Goal: Information Seeking & Learning: Find specific fact

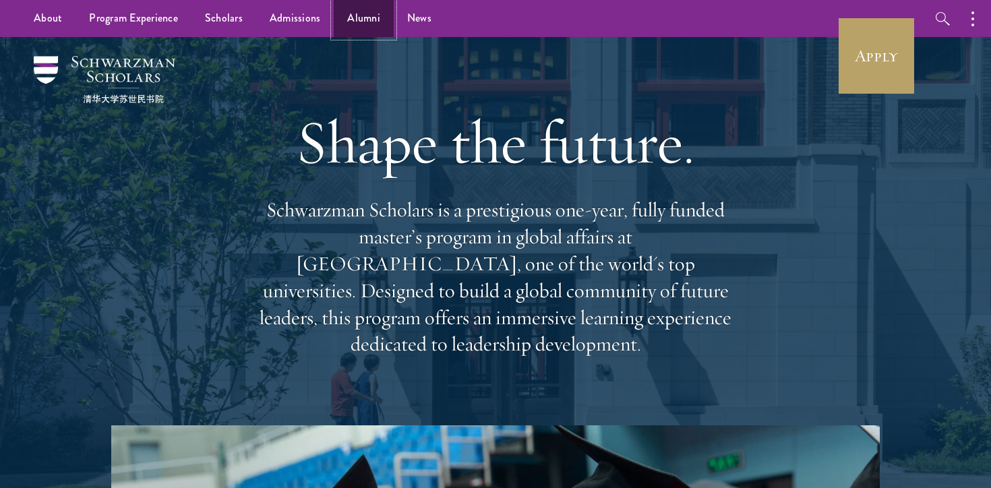
click at [346, 16] on link "Alumni" at bounding box center [364, 18] width 60 height 37
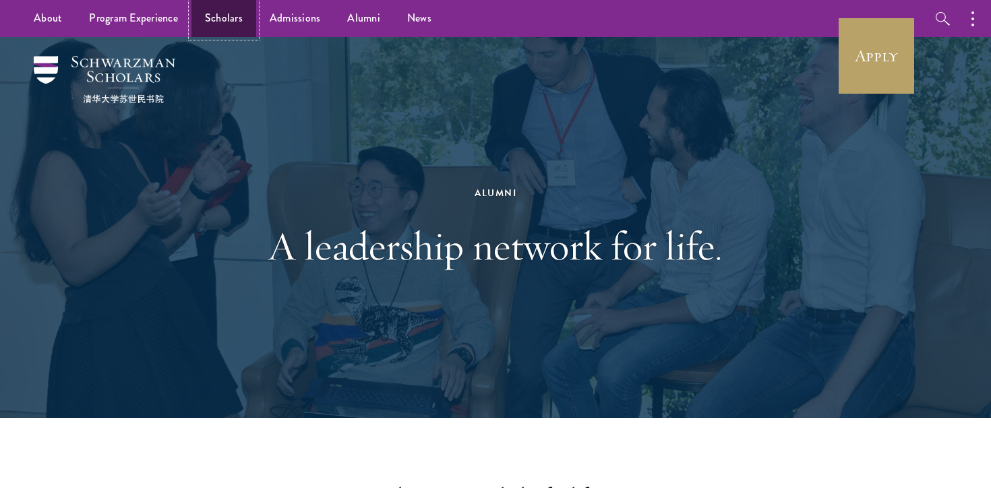
click at [219, 10] on link "Scholars" at bounding box center [223, 18] width 65 height 37
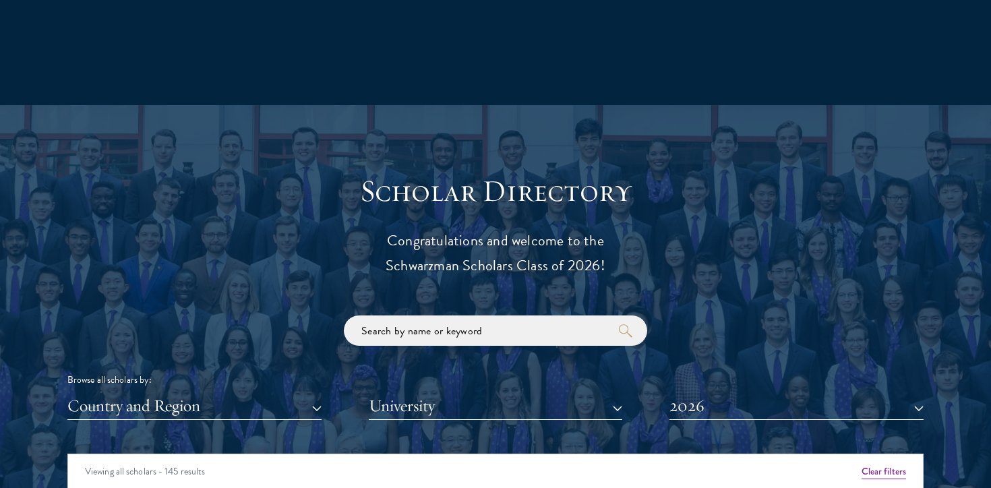
scroll to position [1473, 0]
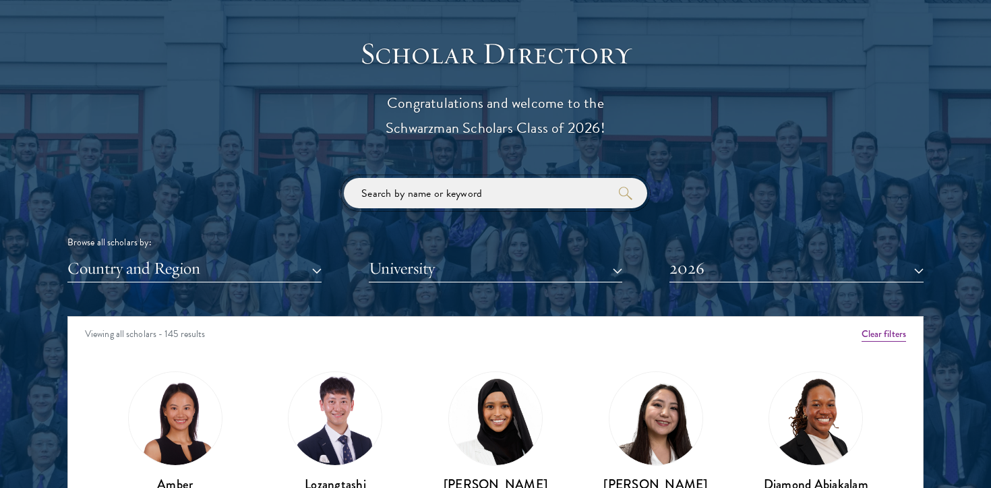
click at [426, 195] on input "search" at bounding box center [495, 193] width 303 height 30
type input "[PERSON_NAME]"
click button "submit" at bounding box center [0, 0] width 0 height 0
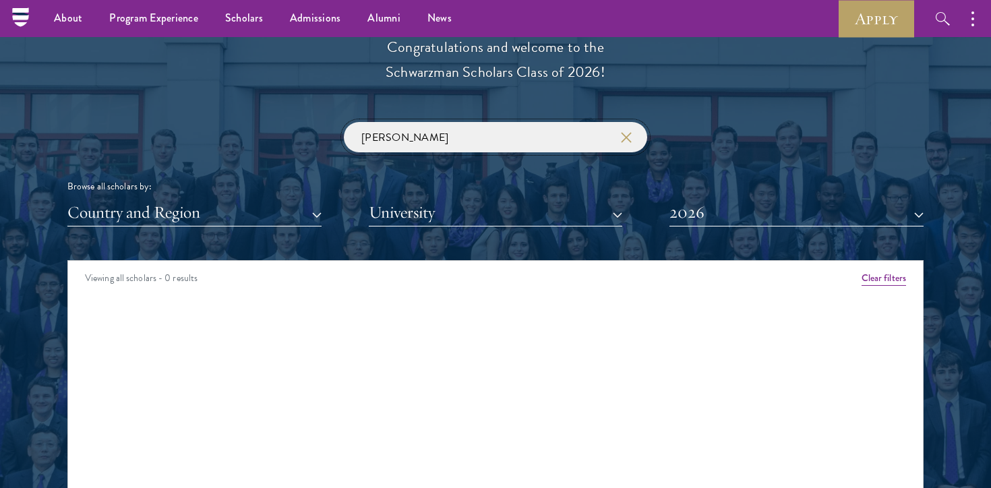
scroll to position [1165, 0]
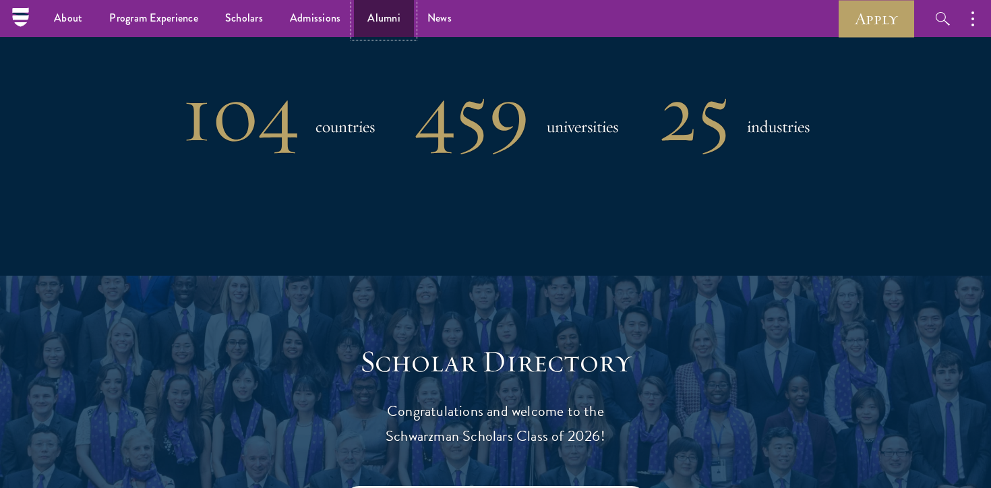
click at [384, 28] on link "Alumni" at bounding box center [384, 18] width 60 height 37
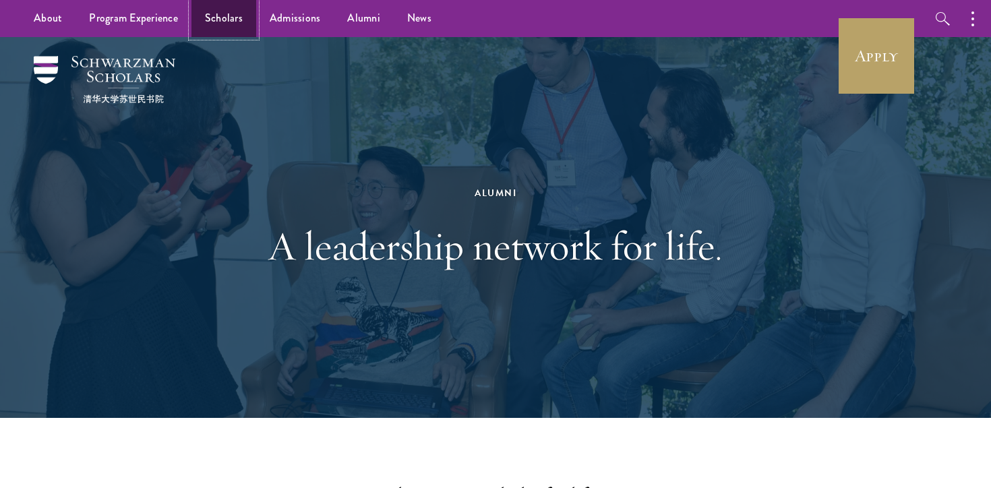
click at [237, 26] on link "Scholars" at bounding box center [223, 18] width 65 height 37
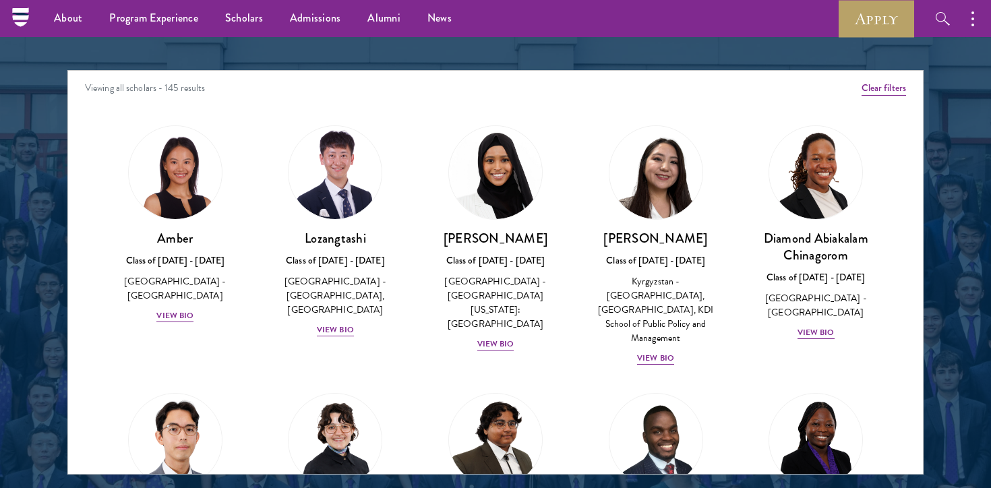
scroll to position [1550, 0]
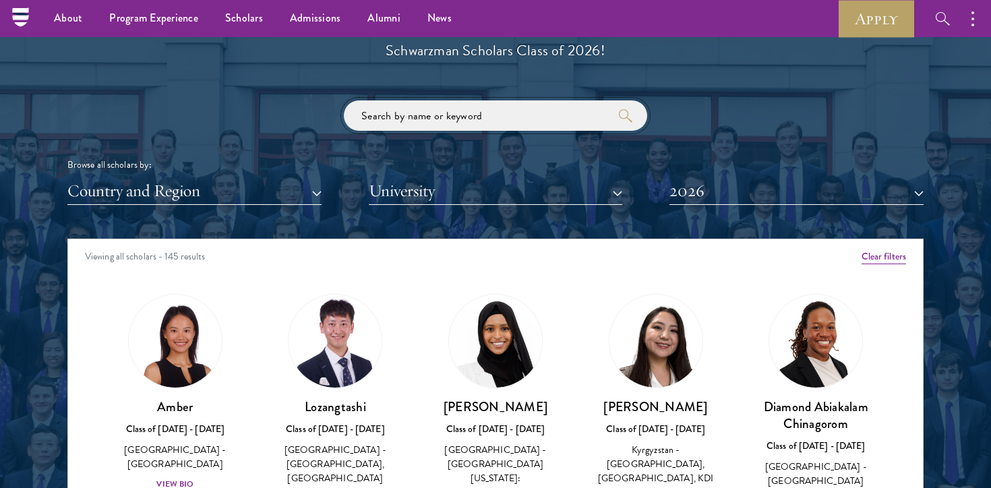
click at [387, 117] on input "search" at bounding box center [495, 115] width 303 height 30
click button "submit" at bounding box center [0, 0] width 0 height 0
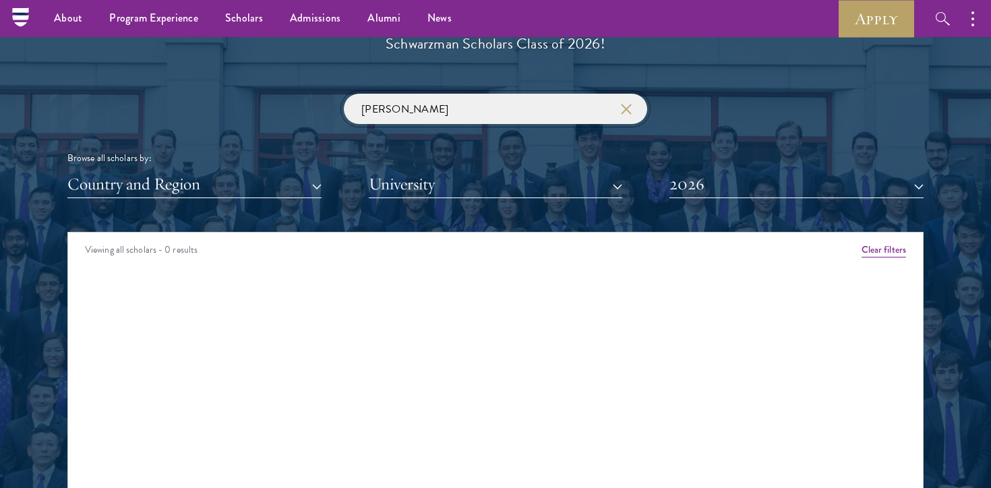
scroll to position [1538, 0]
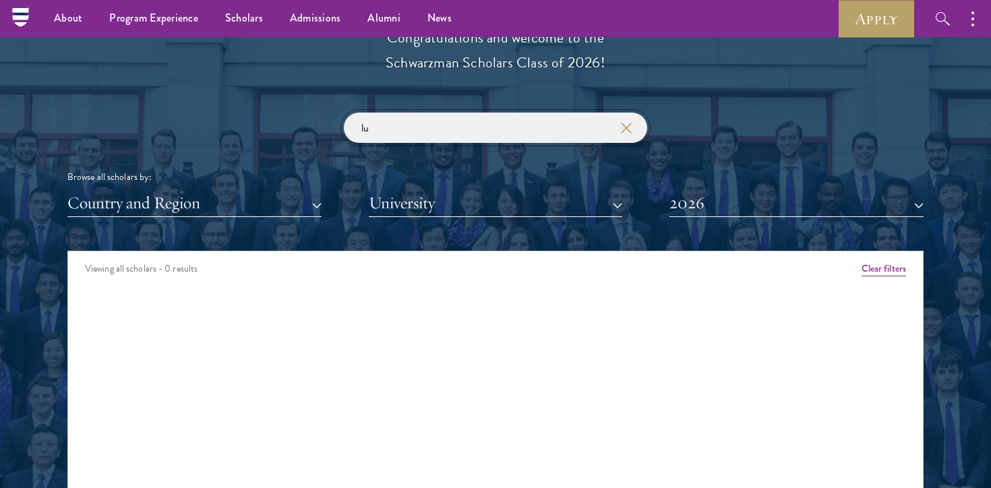
type input "l"
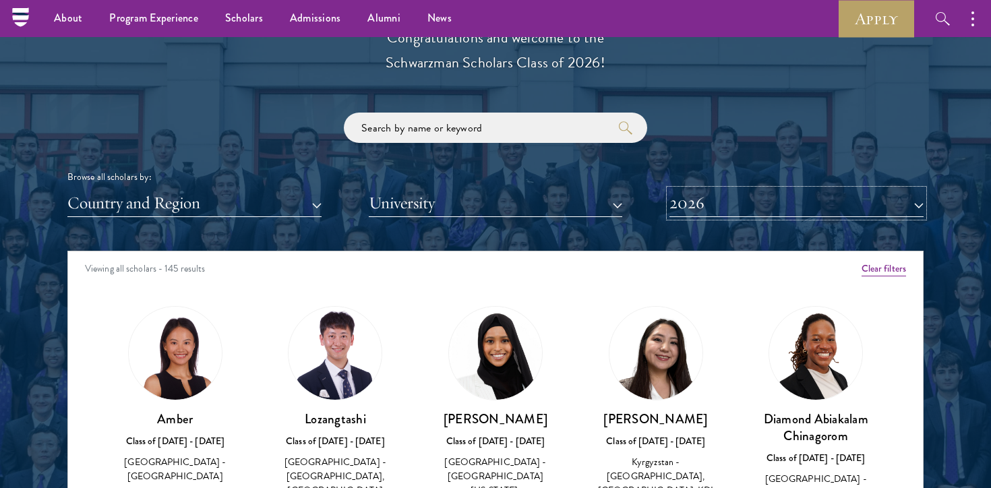
click at [692, 209] on button "2026" at bounding box center [796, 203] width 254 height 28
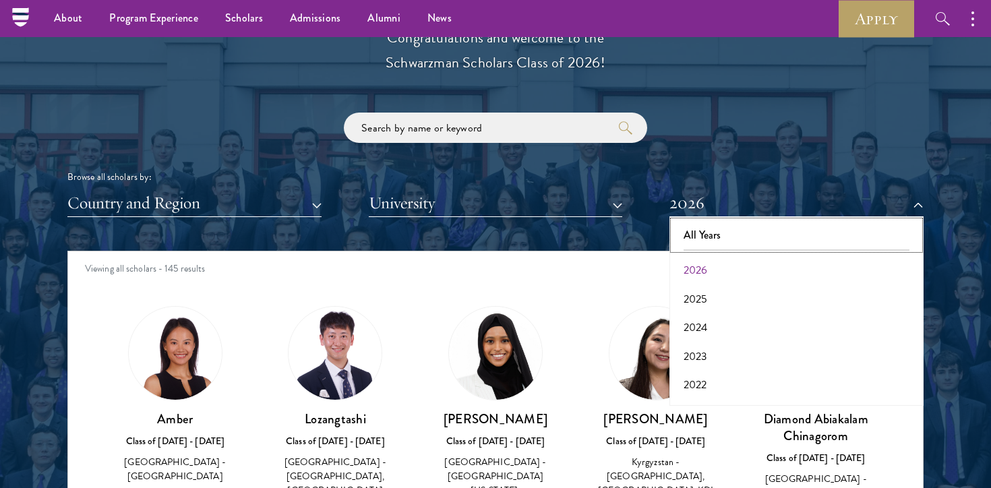
click at [691, 237] on button "All Years" at bounding box center [796, 235] width 246 height 28
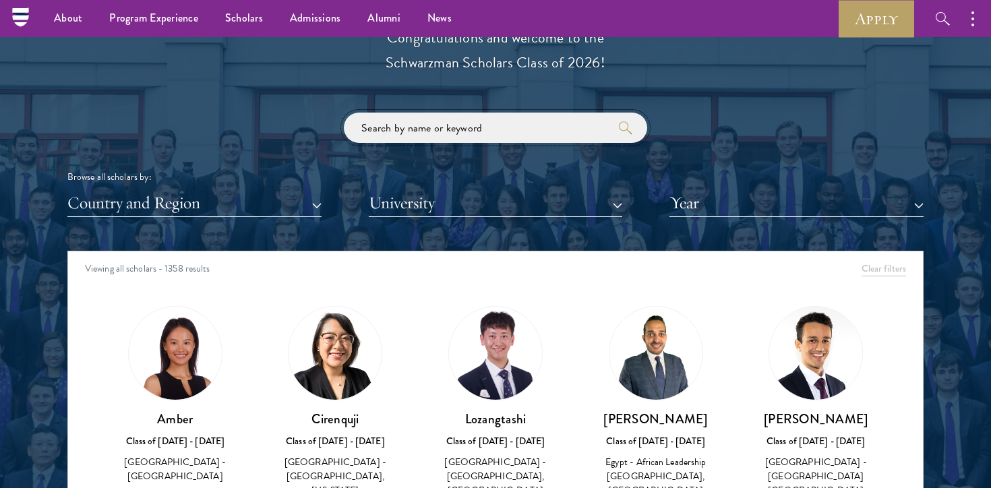
click at [493, 136] on input "search" at bounding box center [495, 128] width 303 height 30
click button "submit" at bounding box center [0, 0] width 0 height 0
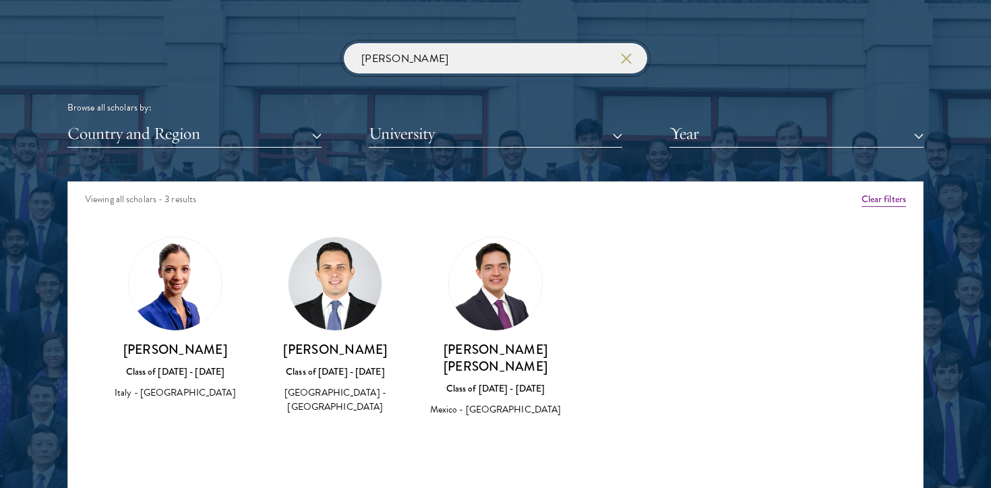
scroll to position [1609, 0]
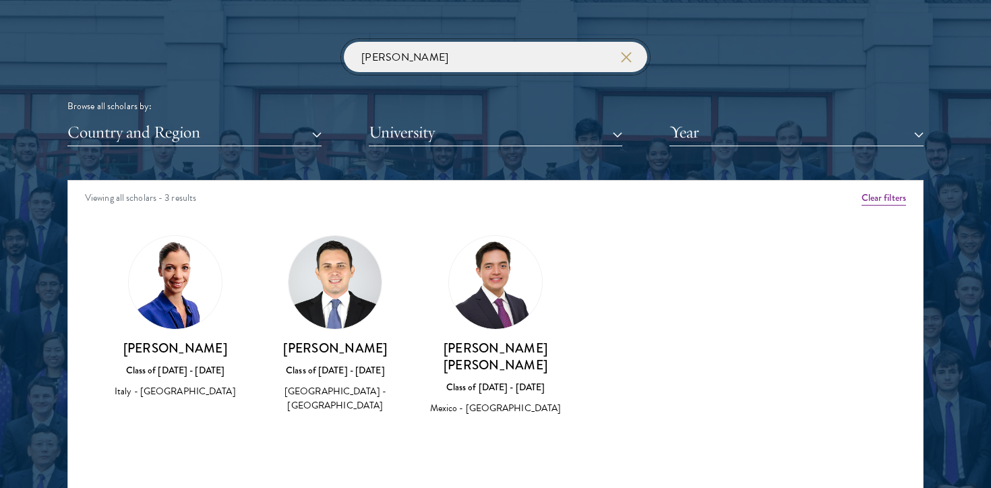
click at [480, 55] on input "[PERSON_NAME]" at bounding box center [495, 57] width 303 height 30
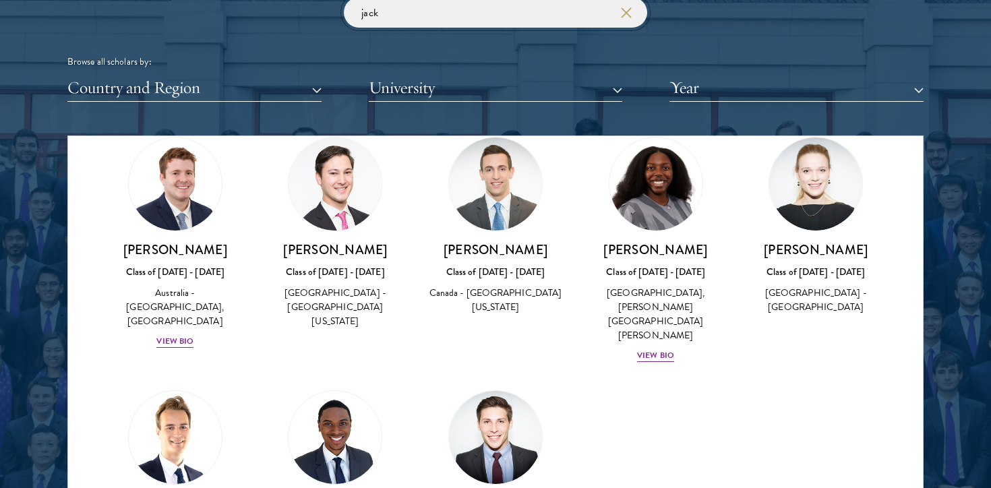
scroll to position [73, 0]
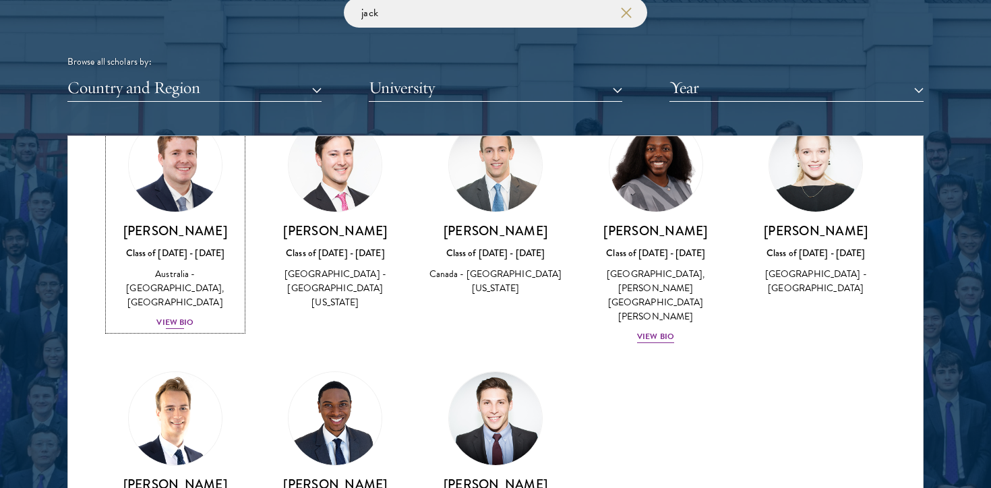
click at [171, 316] on div "View Bio" at bounding box center [174, 322] width 37 height 13
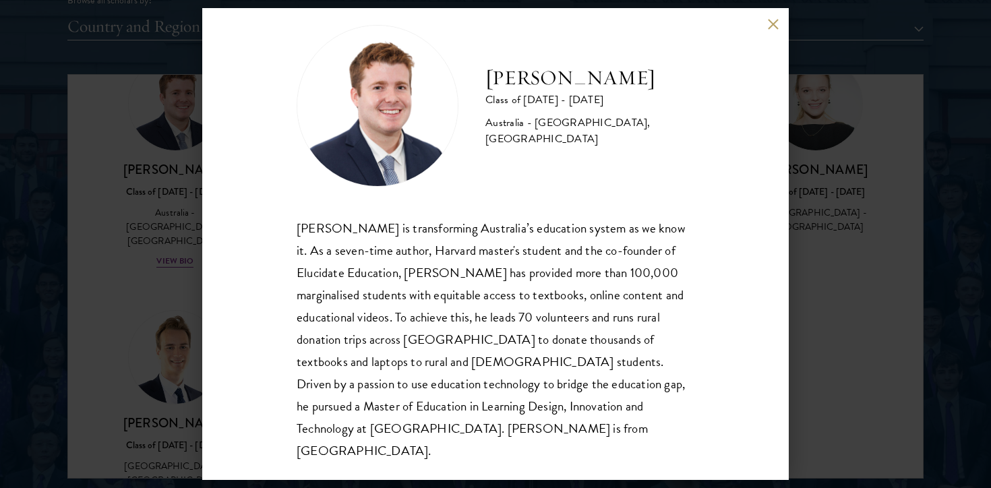
scroll to position [1763, 0]
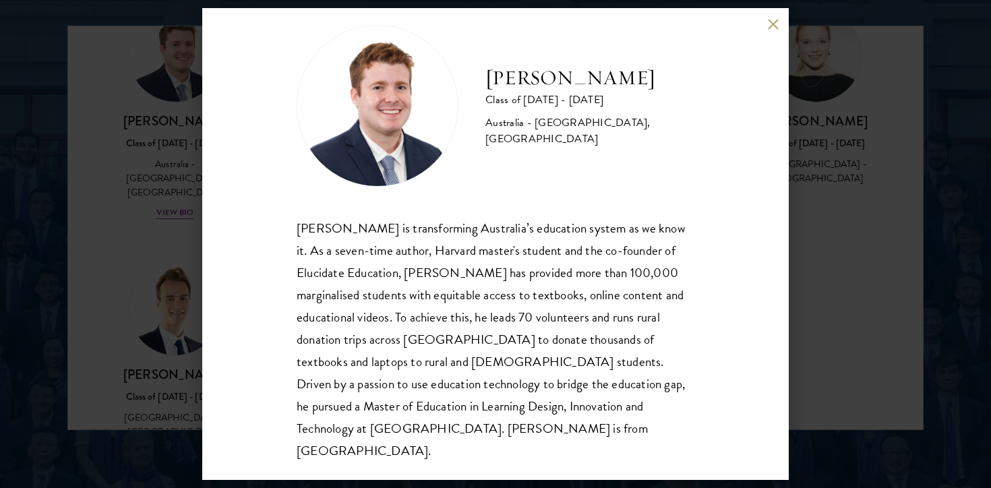
click at [150, 226] on div "[PERSON_NAME] Class of [DATE] - [DATE] [GEOGRAPHIC_DATA] - [GEOGRAPHIC_DATA], […" at bounding box center [495, 244] width 991 height 488
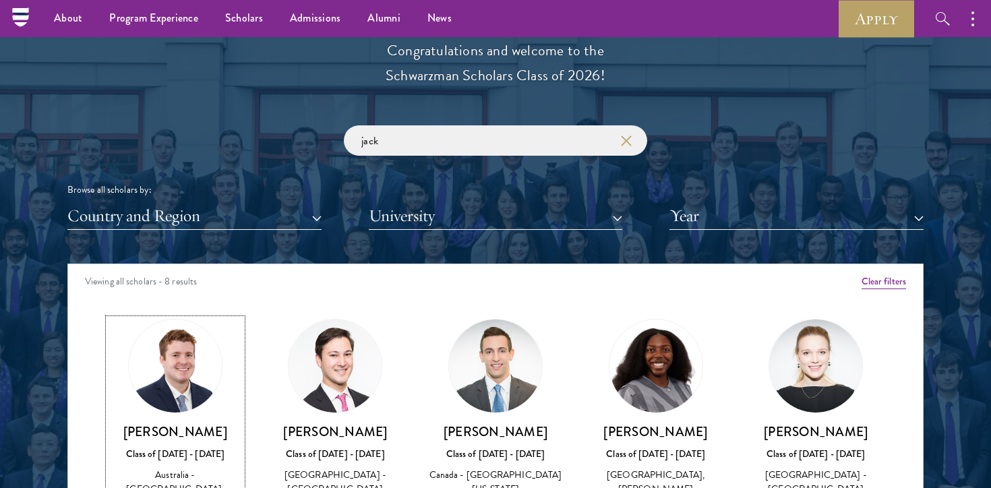
scroll to position [1476, 0]
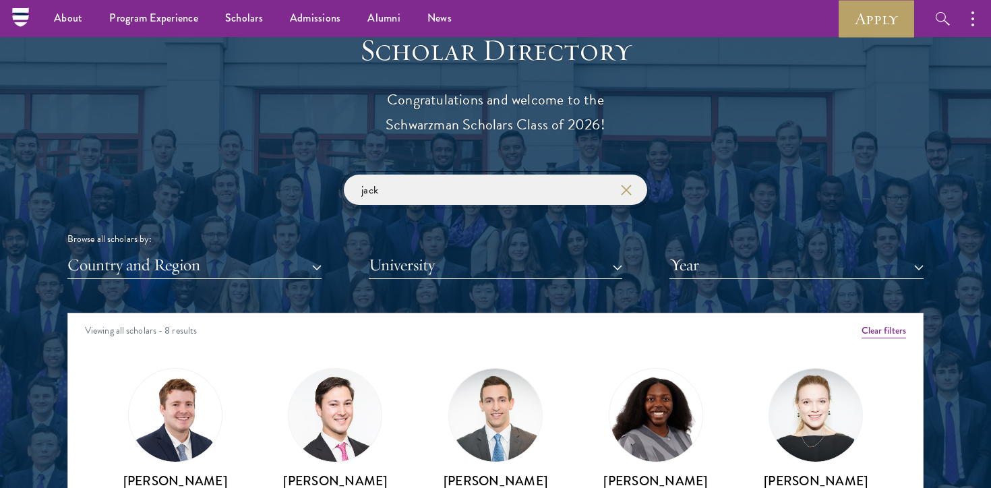
click at [438, 189] on input "jack" at bounding box center [495, 190] width 303 height 30
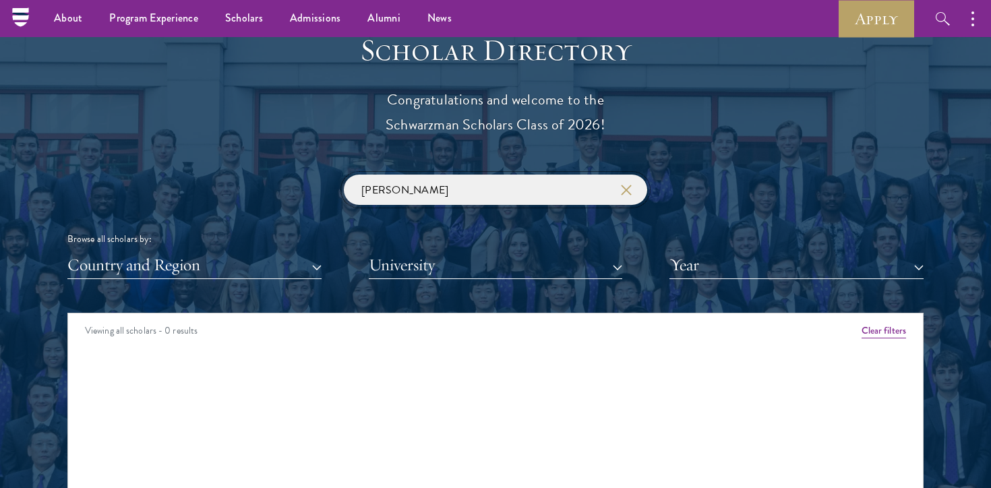
click button "submit" at bounding box center [0, 0] width 0 height 0
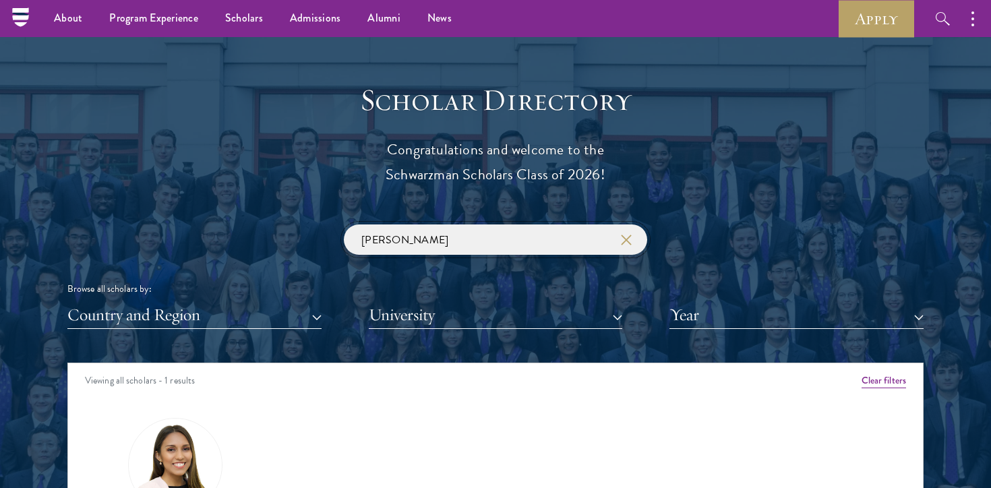
scroll to position [1377, 0]
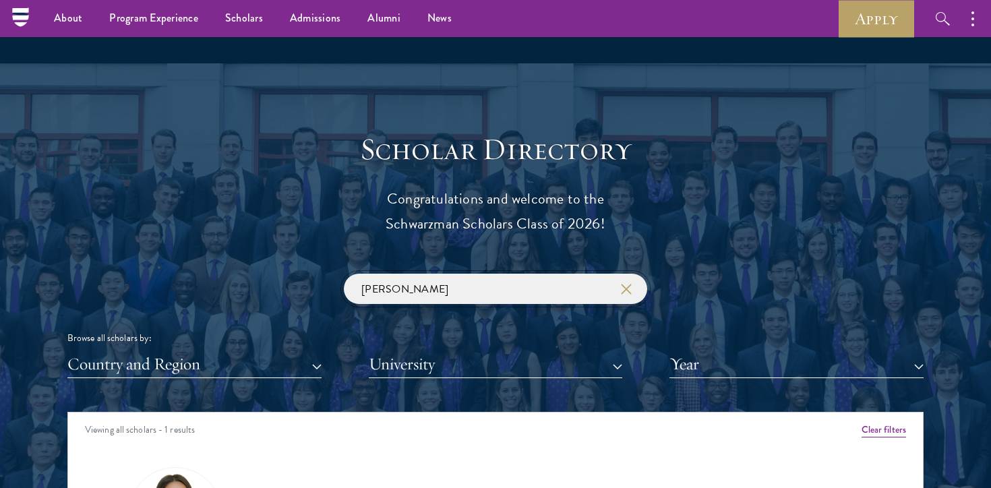
click at [423, 296] on input "[PERSON_NAME]" at bounding box center [495, 289] width 303 height 30
click button "submit" at bounding box center [0, 0] width 0 height 0
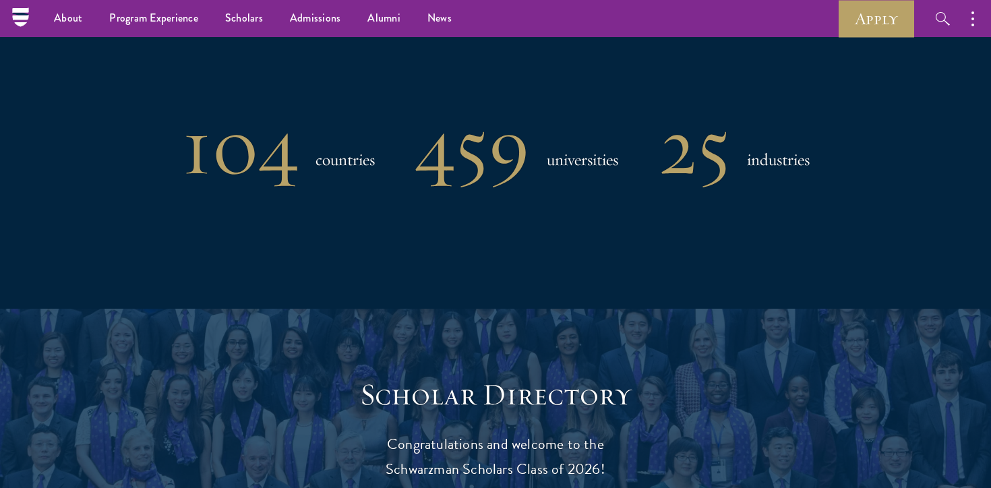
type input "l"
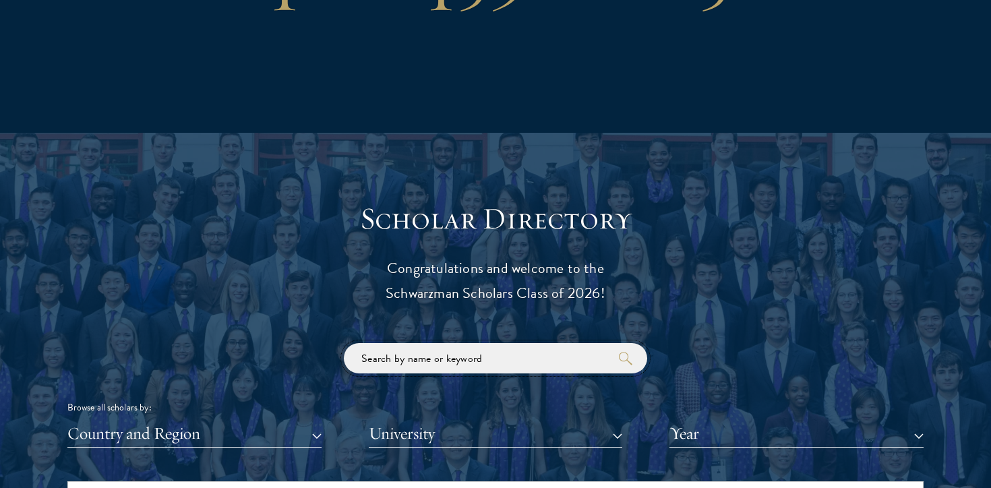
scroll to position [1306, 0]
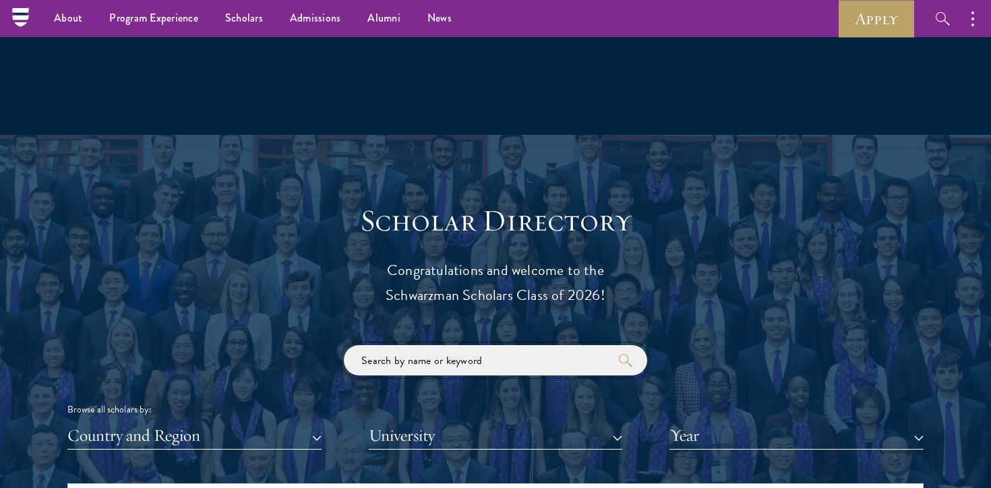
click at [417, 365] on input "search" at bounding box center [495, 360] width 303 height 30
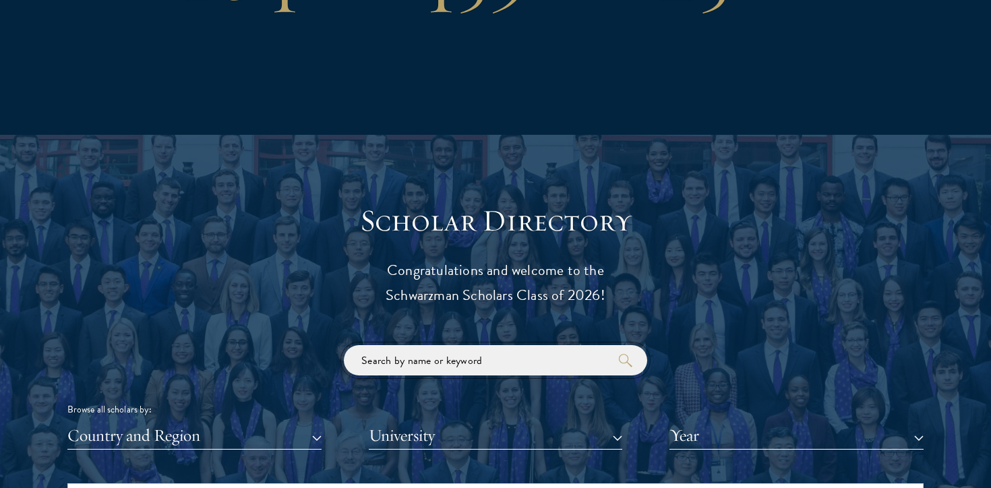
scroll to position [1449, 0]
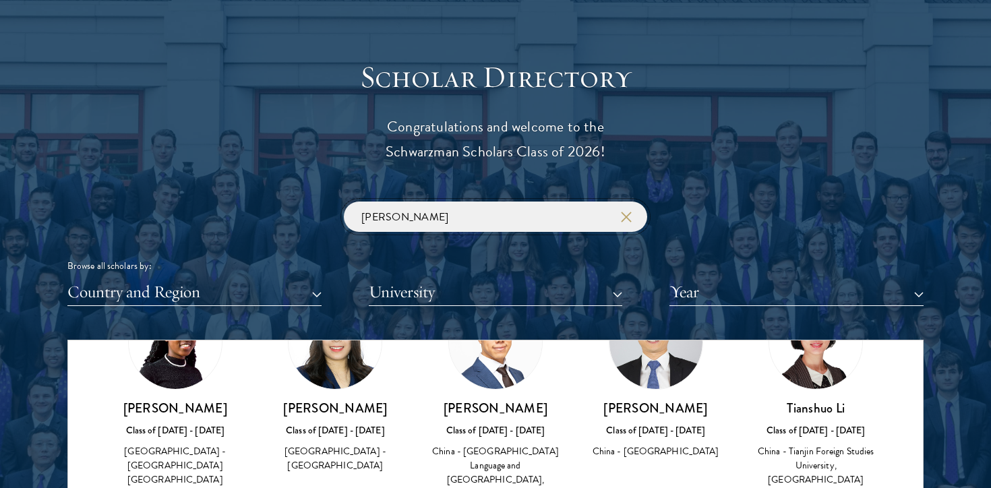
scroll to position [566, 0]
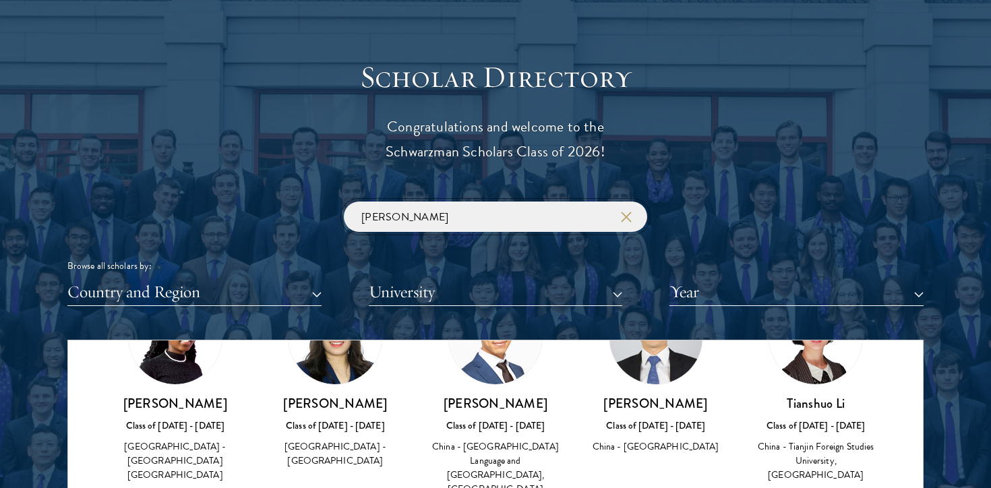
type input "[PERSON_NAME]"
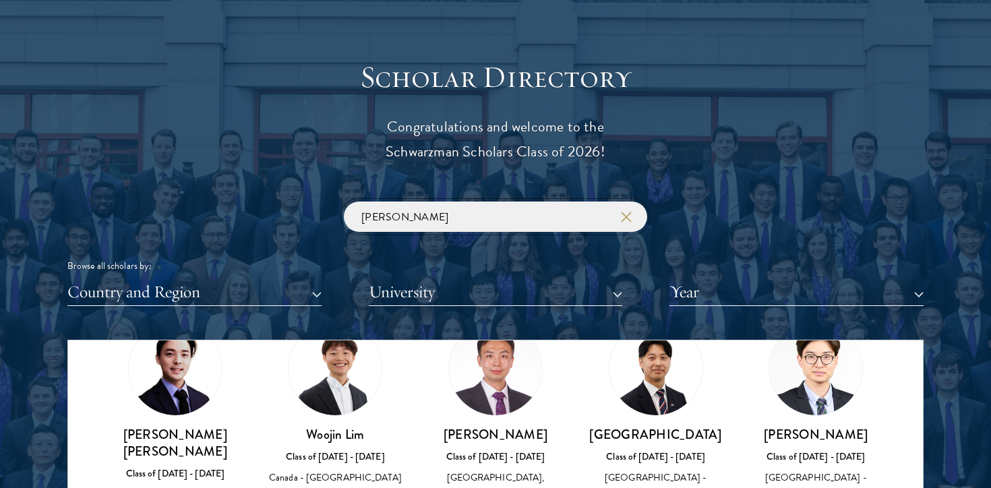
scroll to position [759, 0]
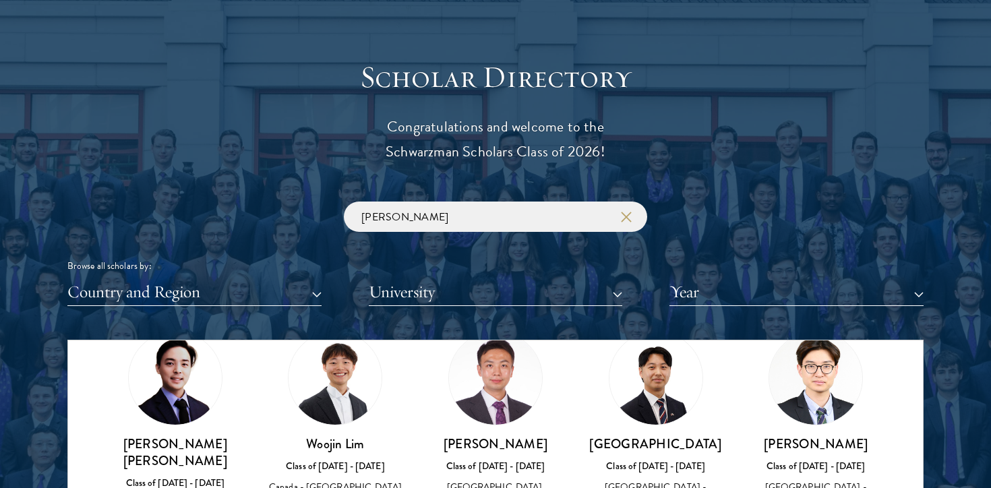
click at [165, 381] on img at bounding box center [175, 378] width 93 height 93
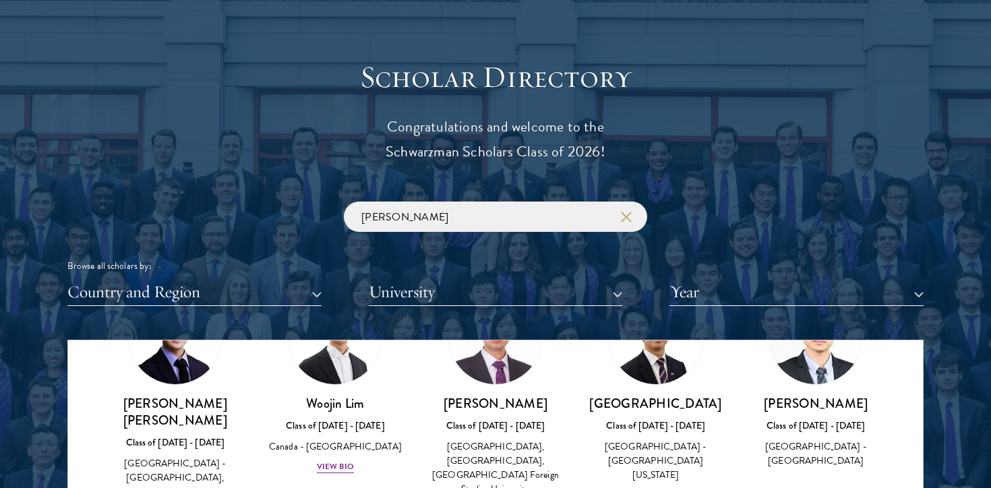
scroll to position [1601, 0]
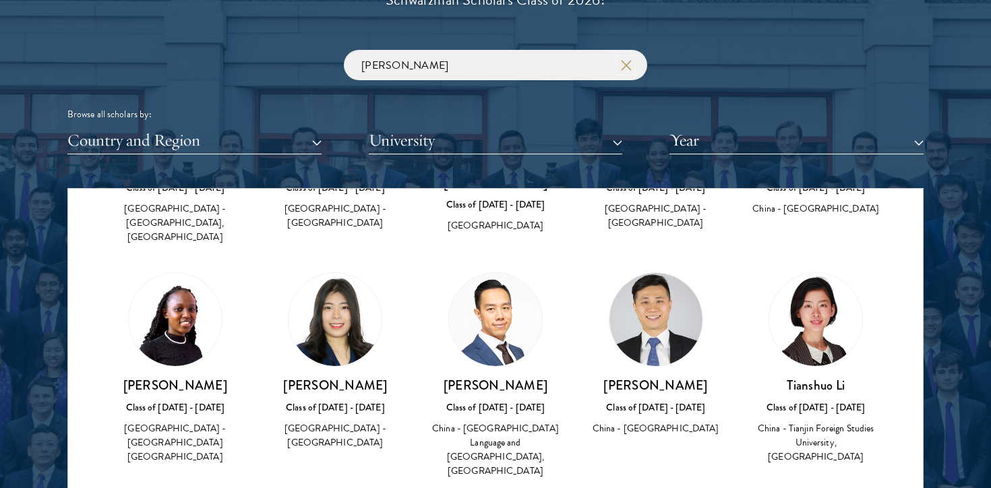
click at [627, 65] on icon "button" at bounding box center [626, 65] width 11 height 11
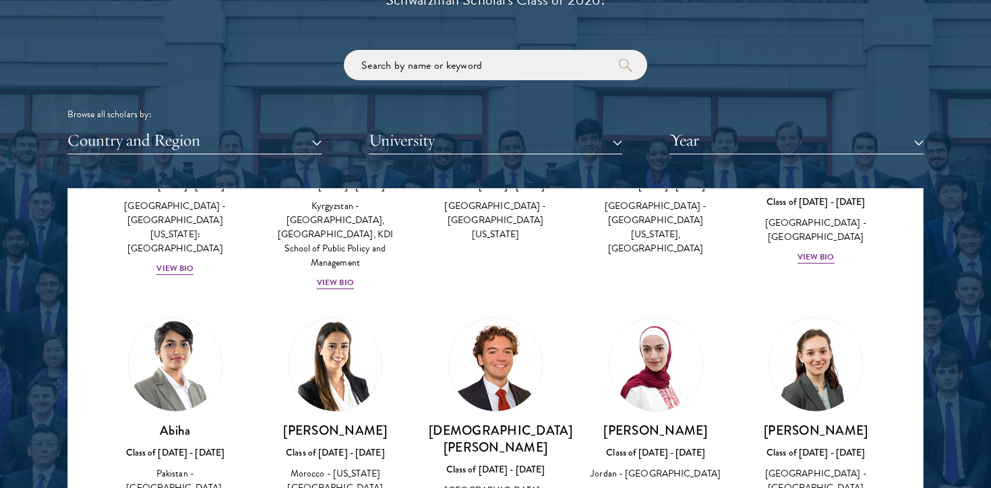
scroll to position [20580, 0]
